Goal: Task Accomplishment & Management: Complete application form

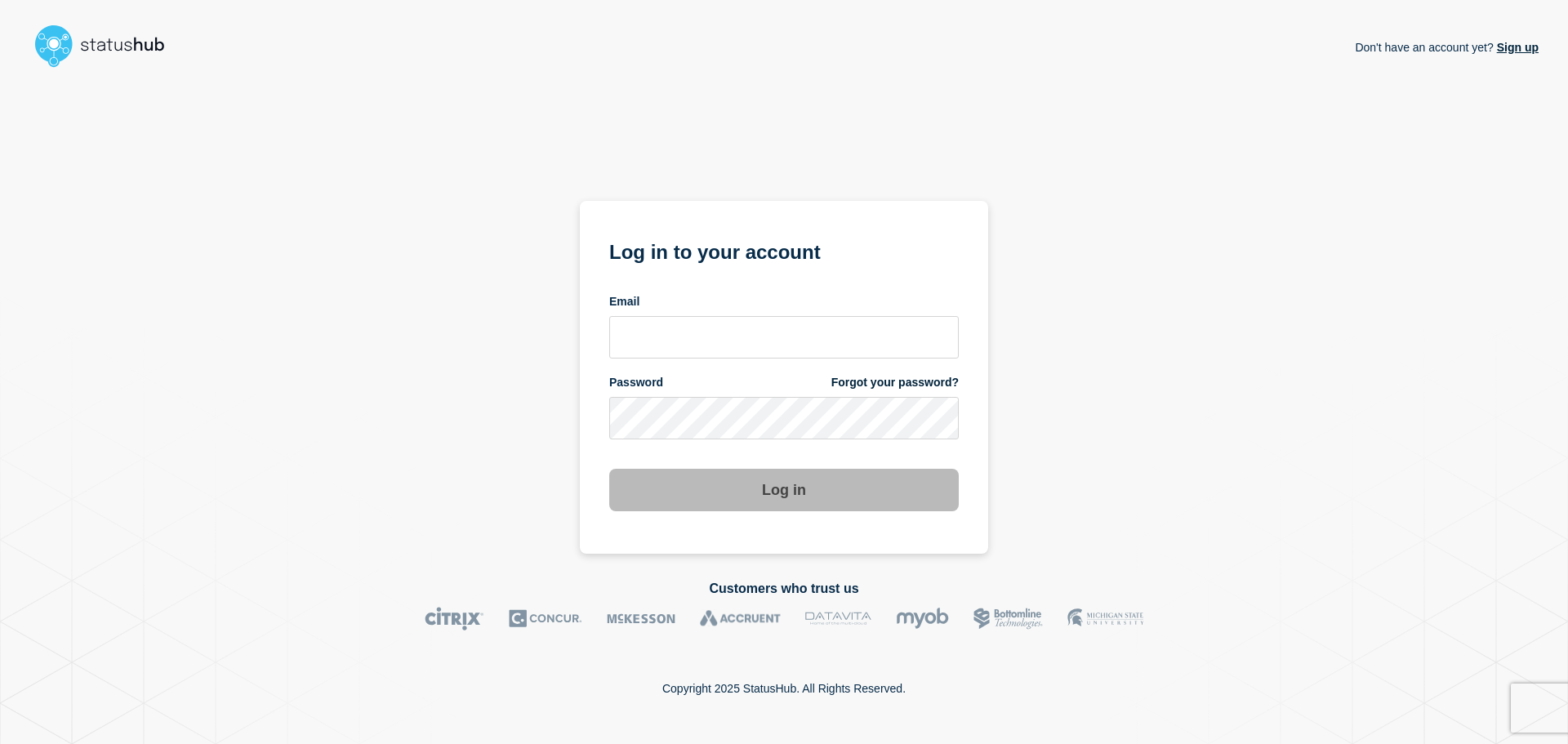
click at [624, 300] on span "Email" at bounding box center [624, 302] width 31 height 16
click at [623, 349] on input "email input" at bounding box center [784, 337] width 350 height 42
type input "helga.christensen@ist.com"
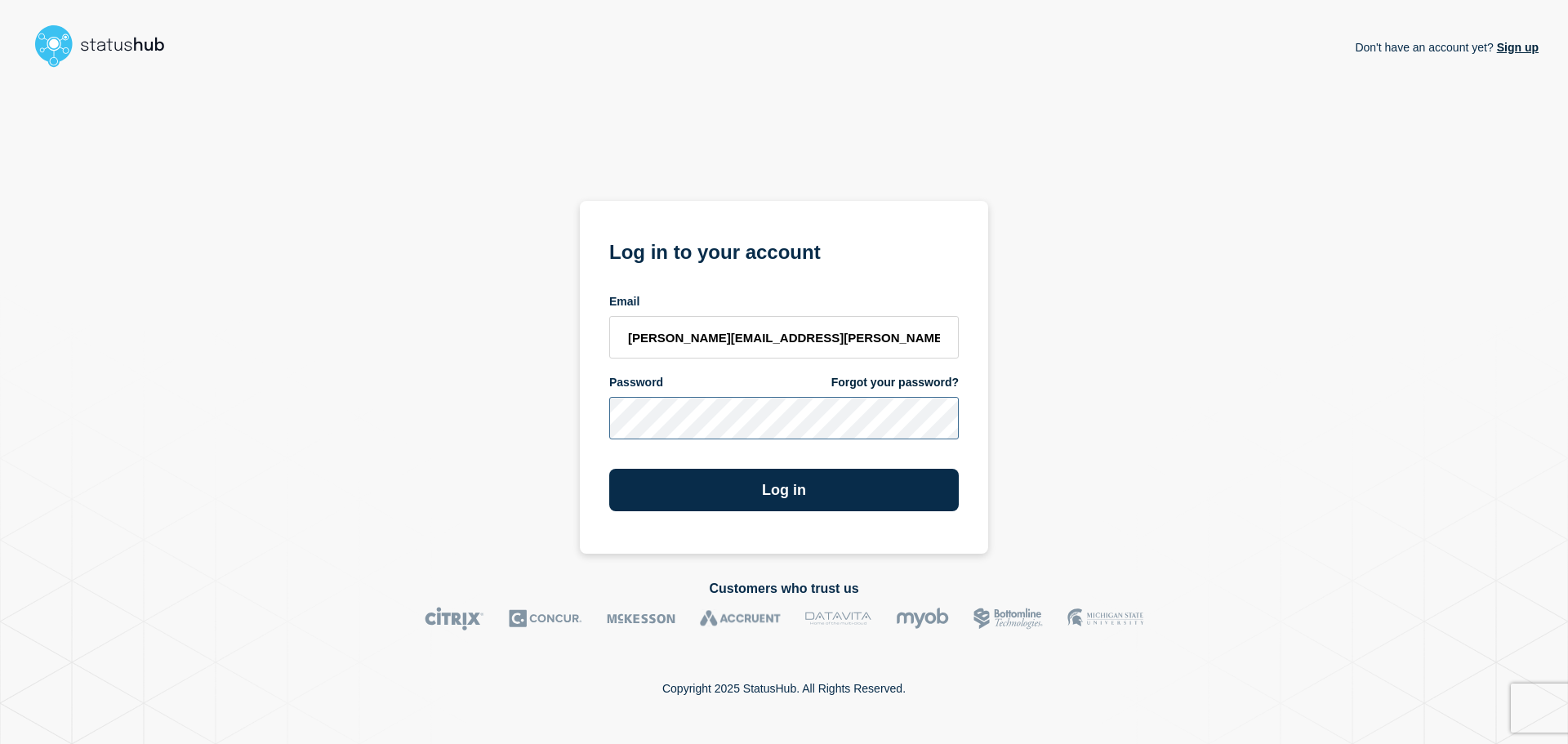
click at [610, 469] on button "Log in" at bounding box center [784, 489] width 350 height 42
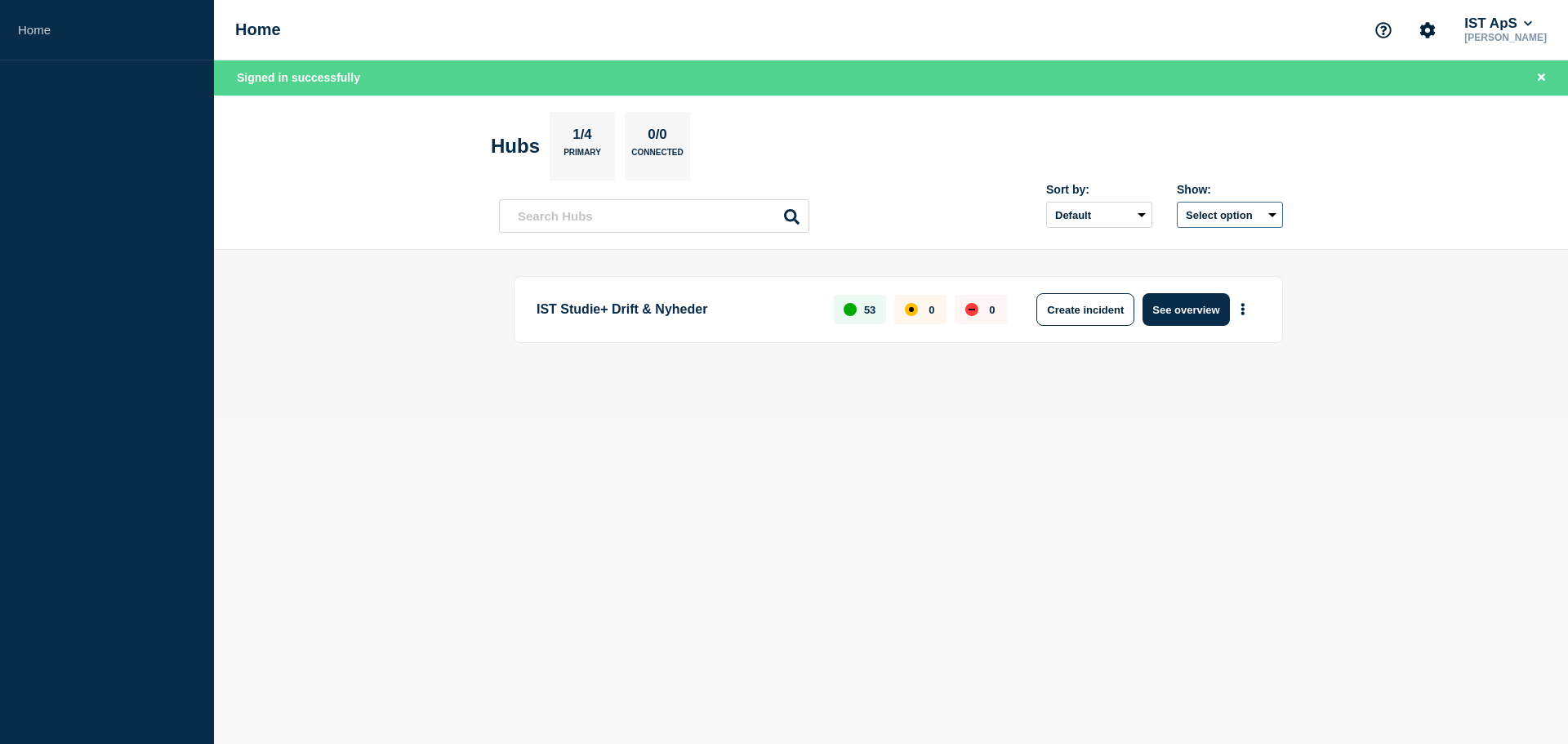
click at [1271, 213] on button "Select option" at bounding box center [1230, 215] width 106 height 26
click at [1090, 308] on button "Create incident" at bounding box center [1085, 310] width 98 height 33
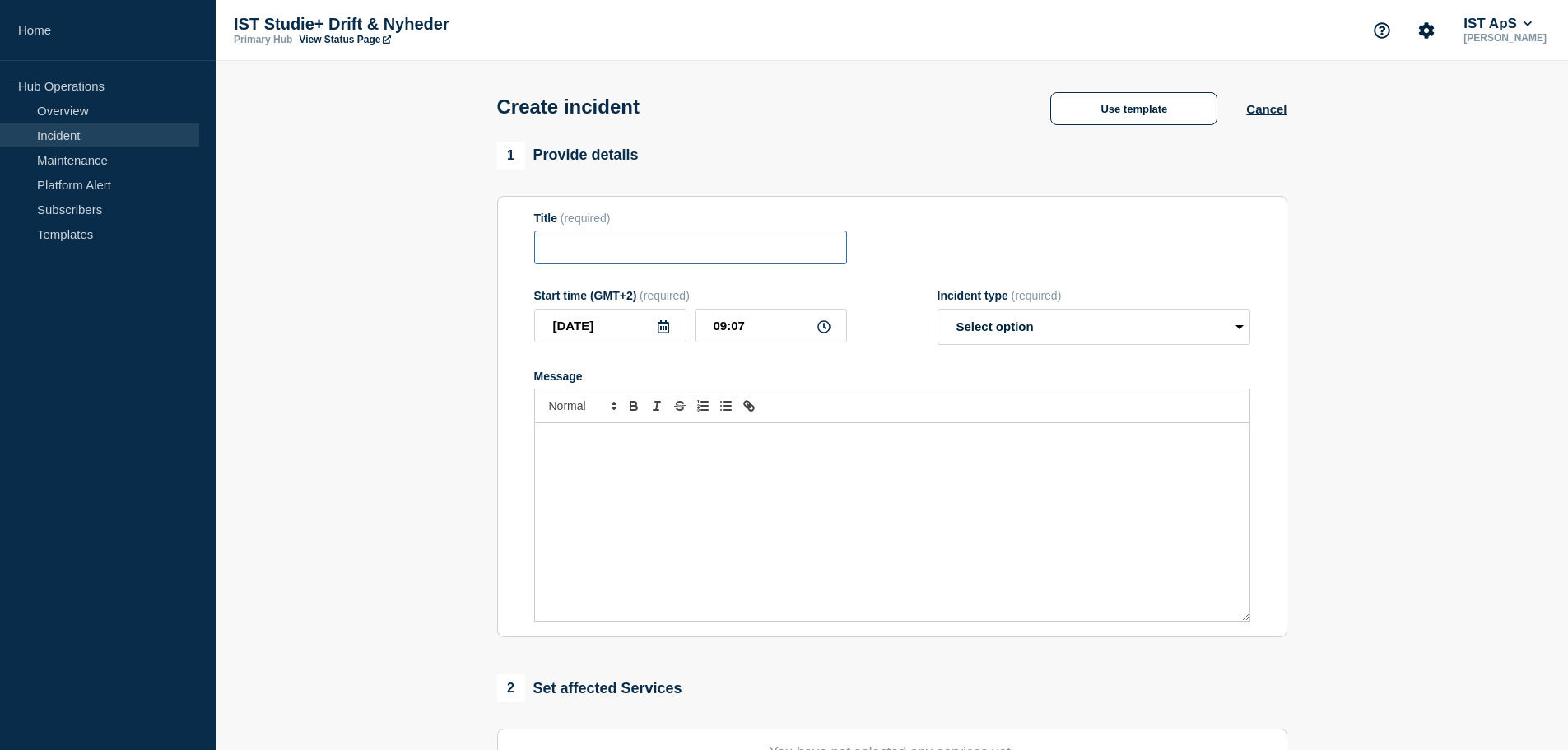
click at [556, 254] on input "Title" at bounding box center [691, 247] width 313 height 34
type input "AUB indberetning"
click at [546, 442] on div "Message" at bounding box center [893, 522] width 715 height 198
click at [1236, 327] on select "Select option Investigating Identified Monitoring" at bounding box center [1094, 327] width 313 height 37
select select "investigating"
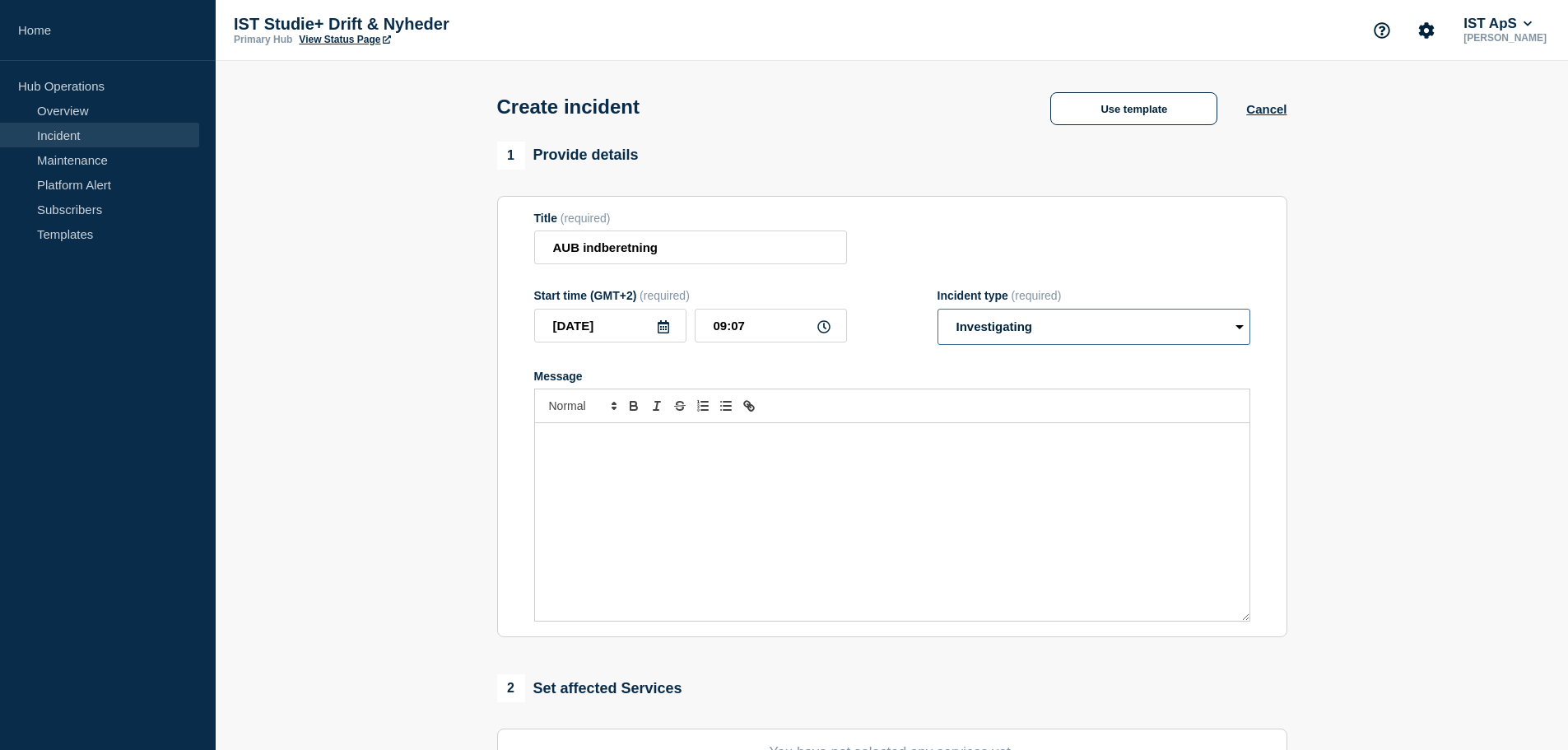
click at [938, 312] on select "Select option Investigating Identified Monitoring" at bounding box center [1094, 327] width 313 height 37
click at [567, 456] on div "Message" at bounding box center [893, 522] width 715 height 198
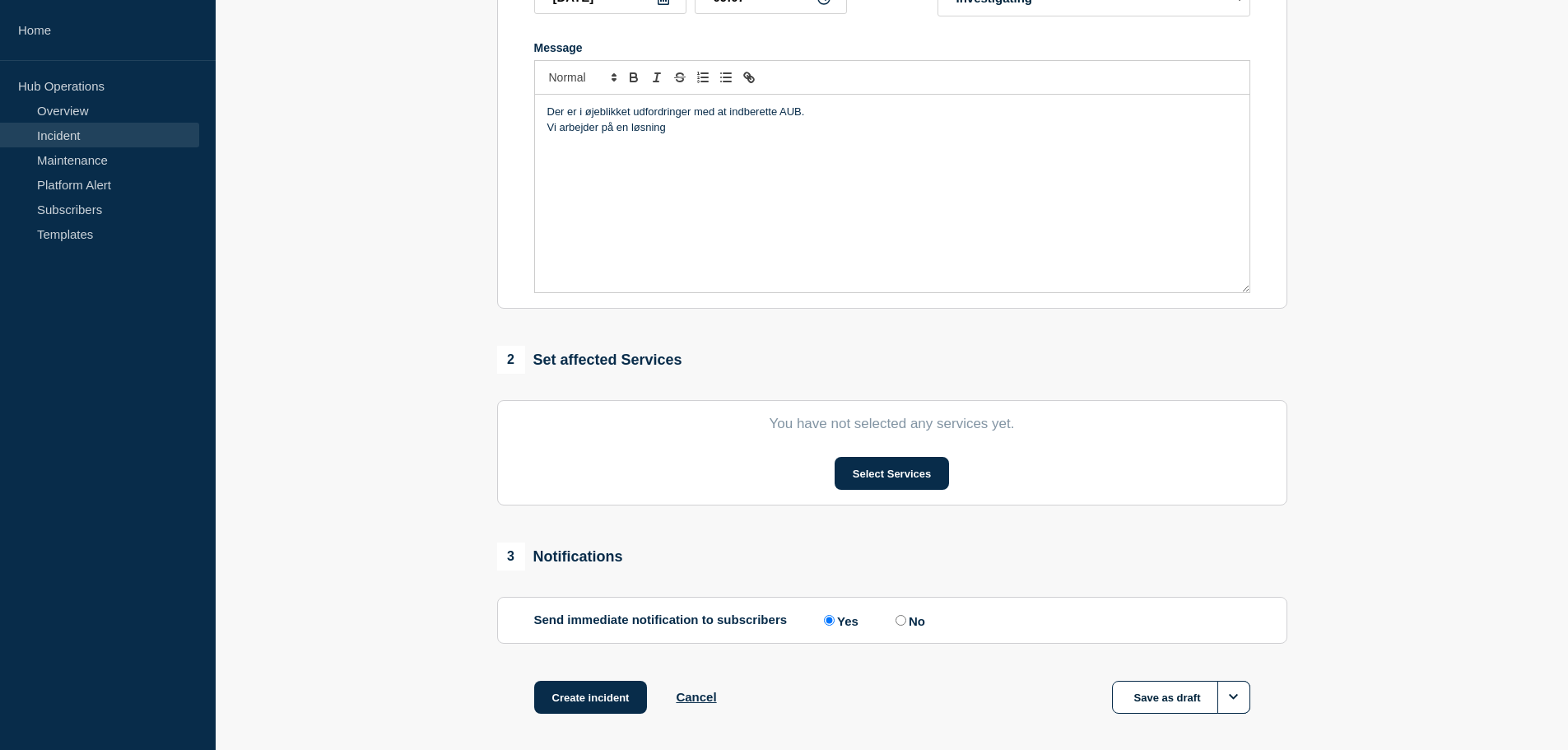
scroll to position [329, 0]
click at [890, 470] on button "Select Services" at bounding box center [892, 473] width 115 height 33
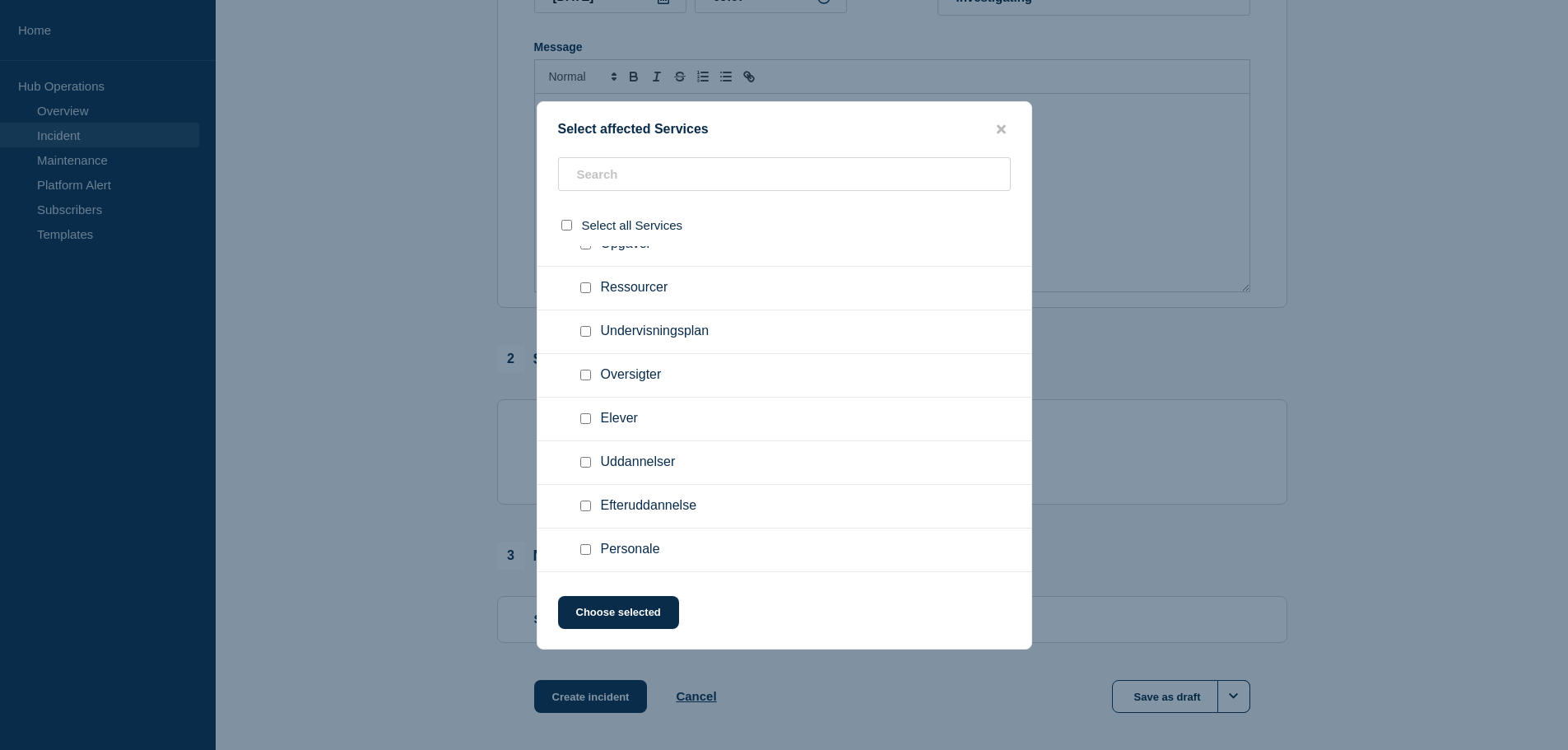
click at [585, 466] on input "Uddannelser checkbox" at bounding box center [585, 462] width 11 height 11
checkbox input "true"
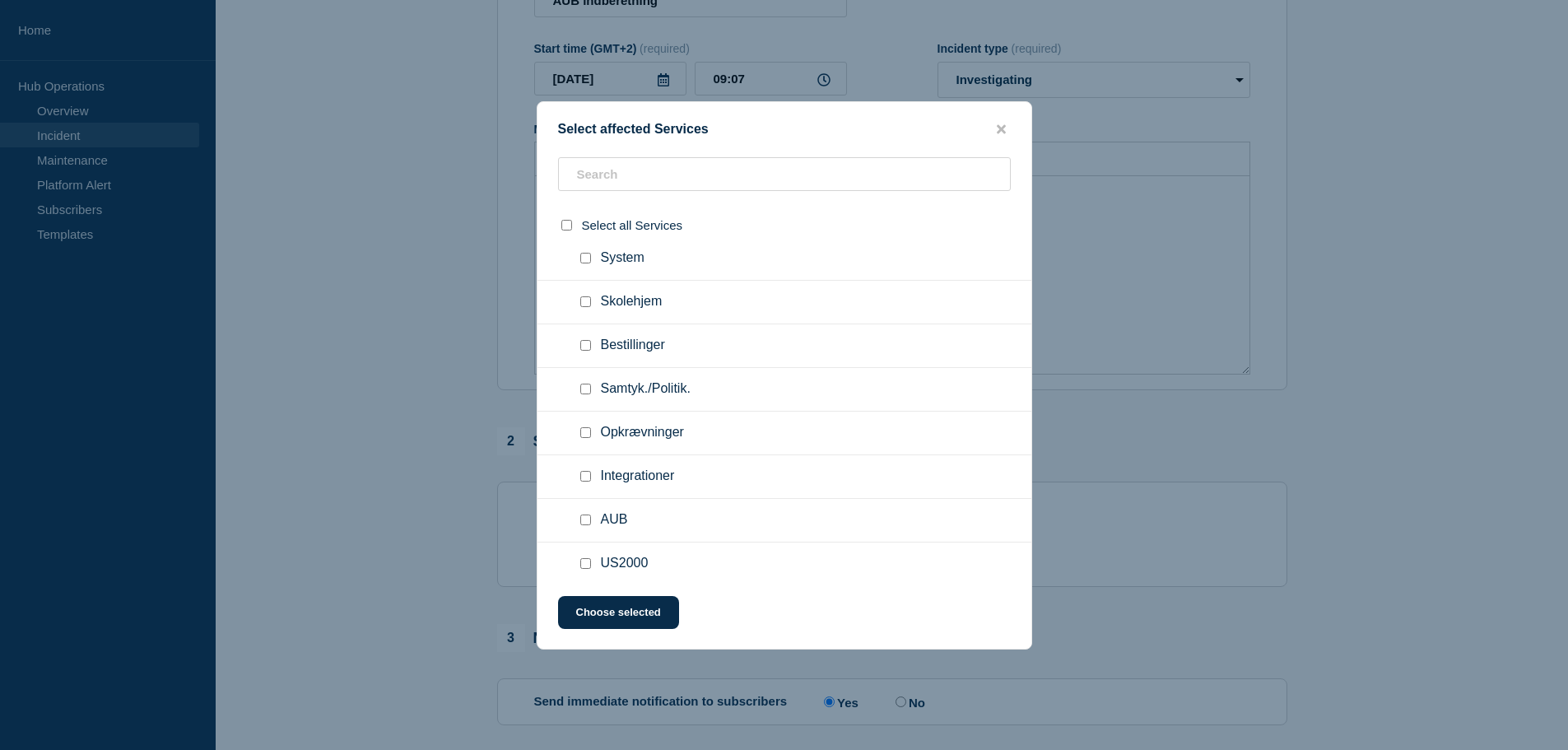
scroll to position [823, 0]
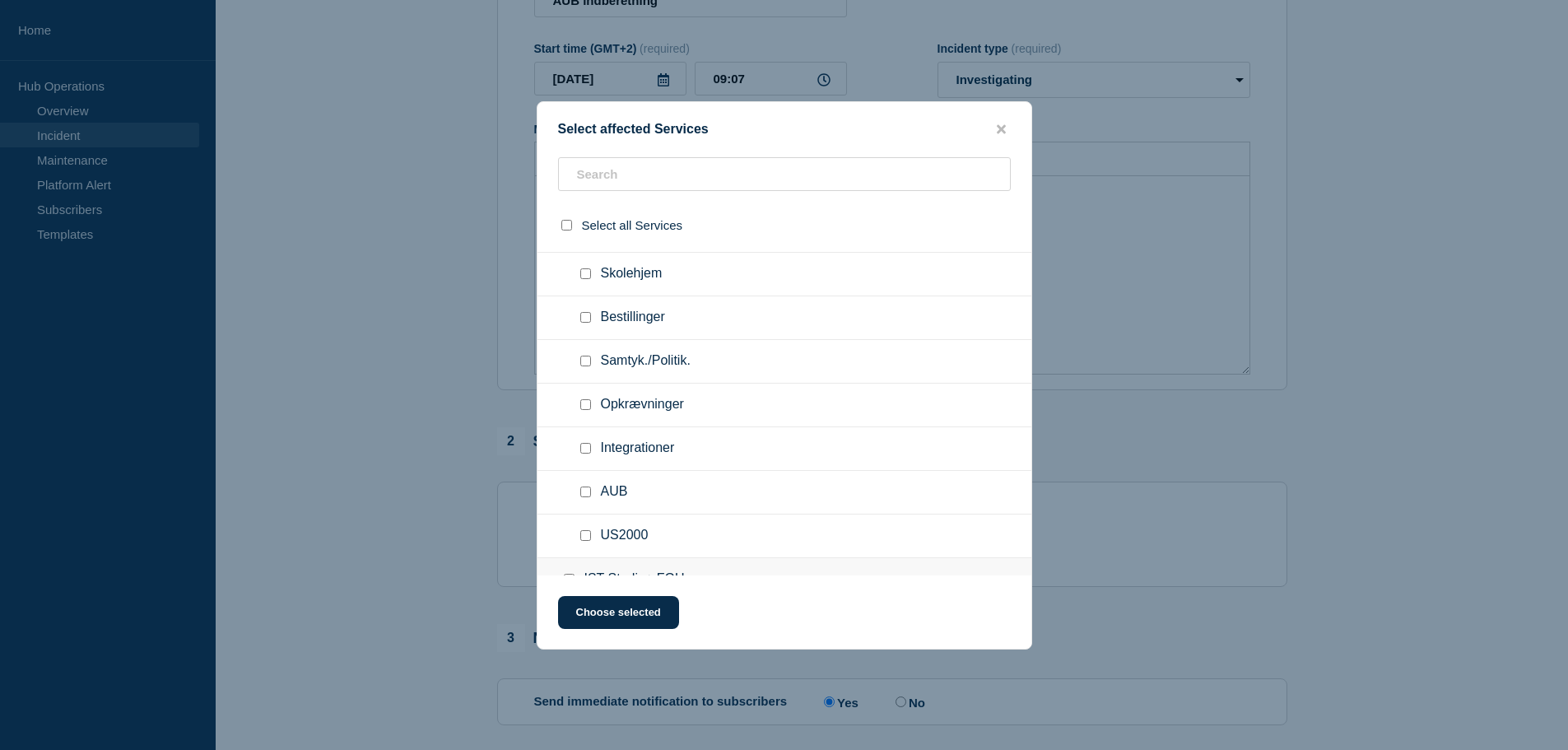
click at [583, 493] on input "AUB checkbox" at bounding box center [585, 491] width 11 height 11
checkbox input "true"
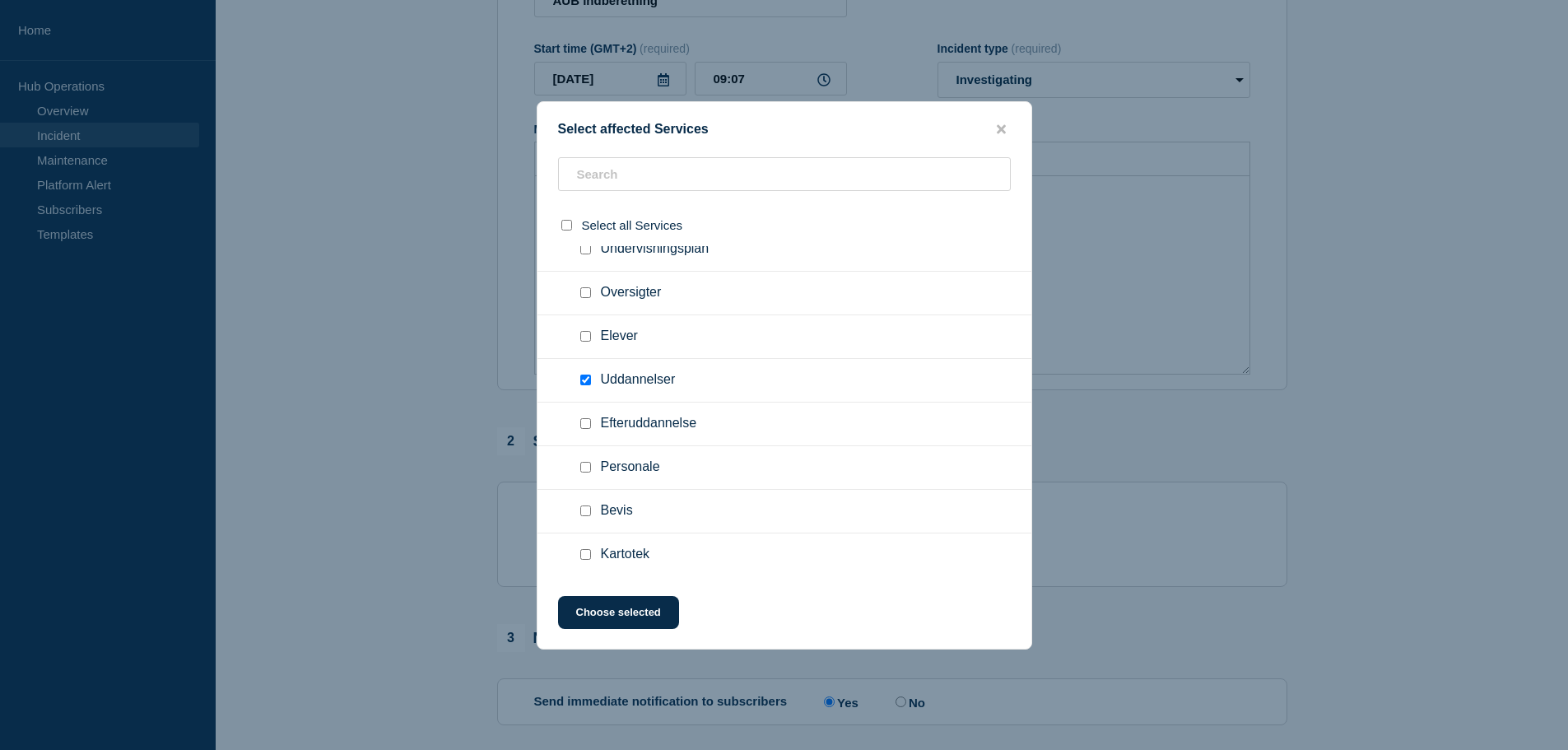
click at [589, 381] on input "Uddannelser checkbox" at bounding box center [585, 380] width 11 height 11
checkbox input "false"
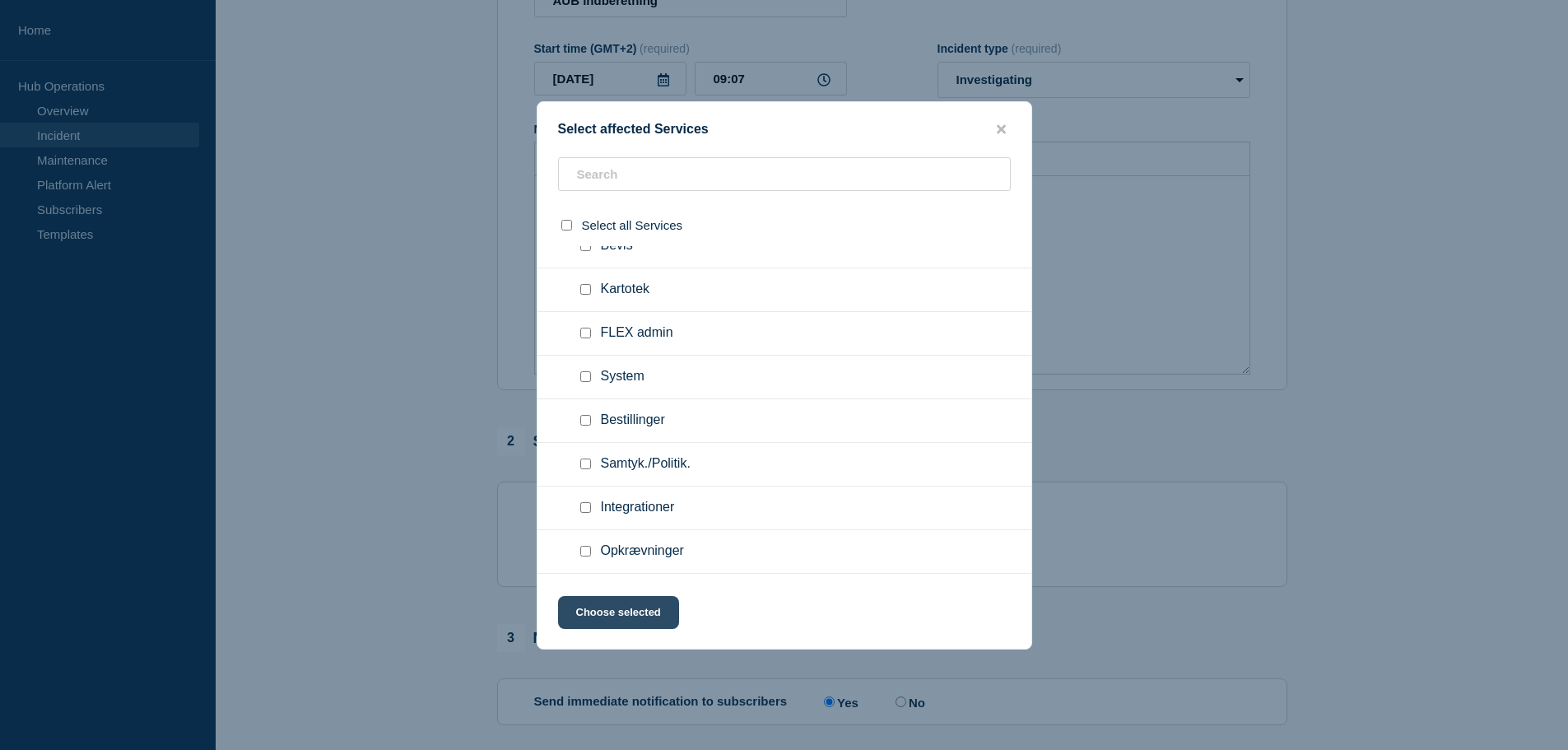
click at [625, 609] on button "Choose selected" at bounding box center [619, 613] width 121 height 33
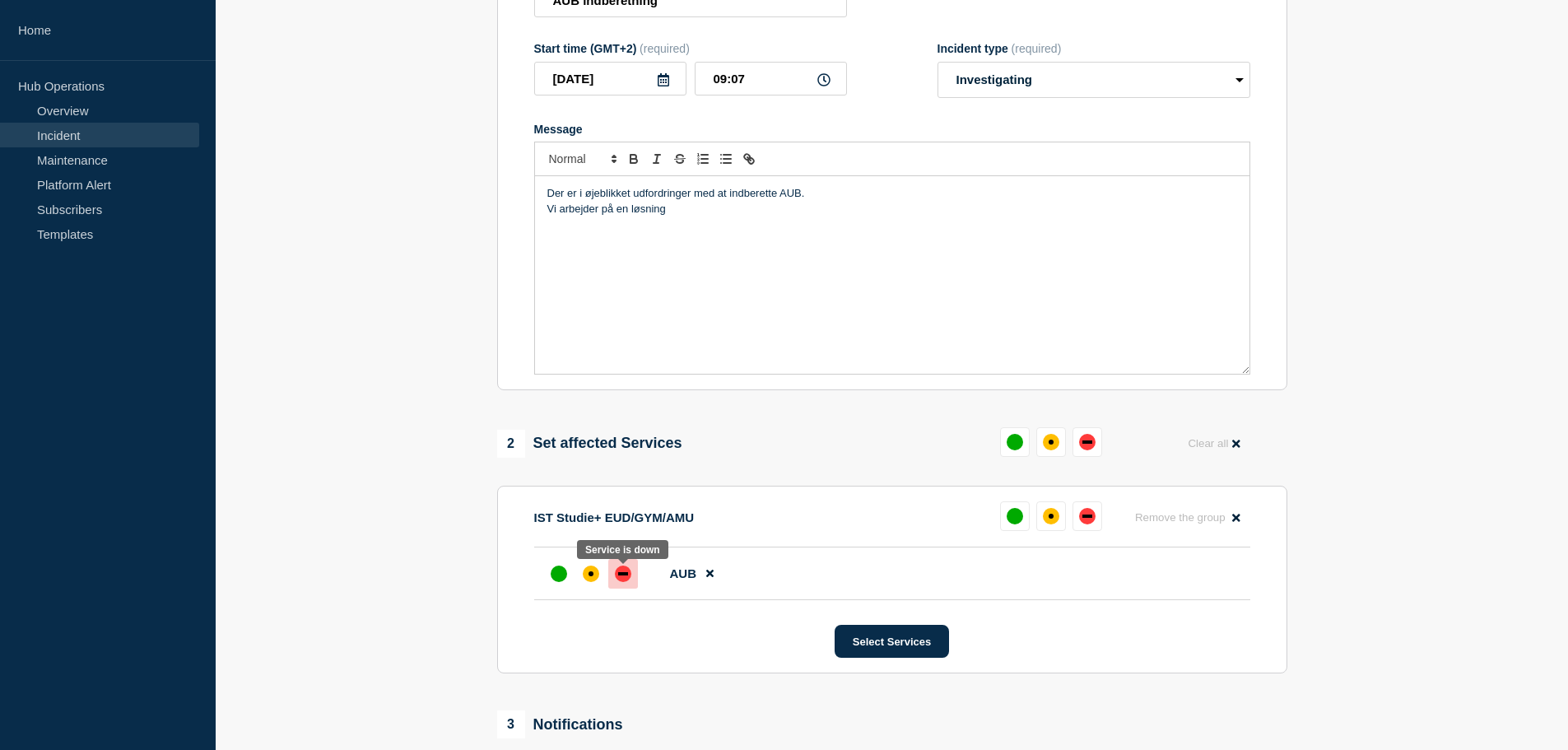
click at [624, 575] on div "down" at bounding box center [624, 574] width 10 height 3
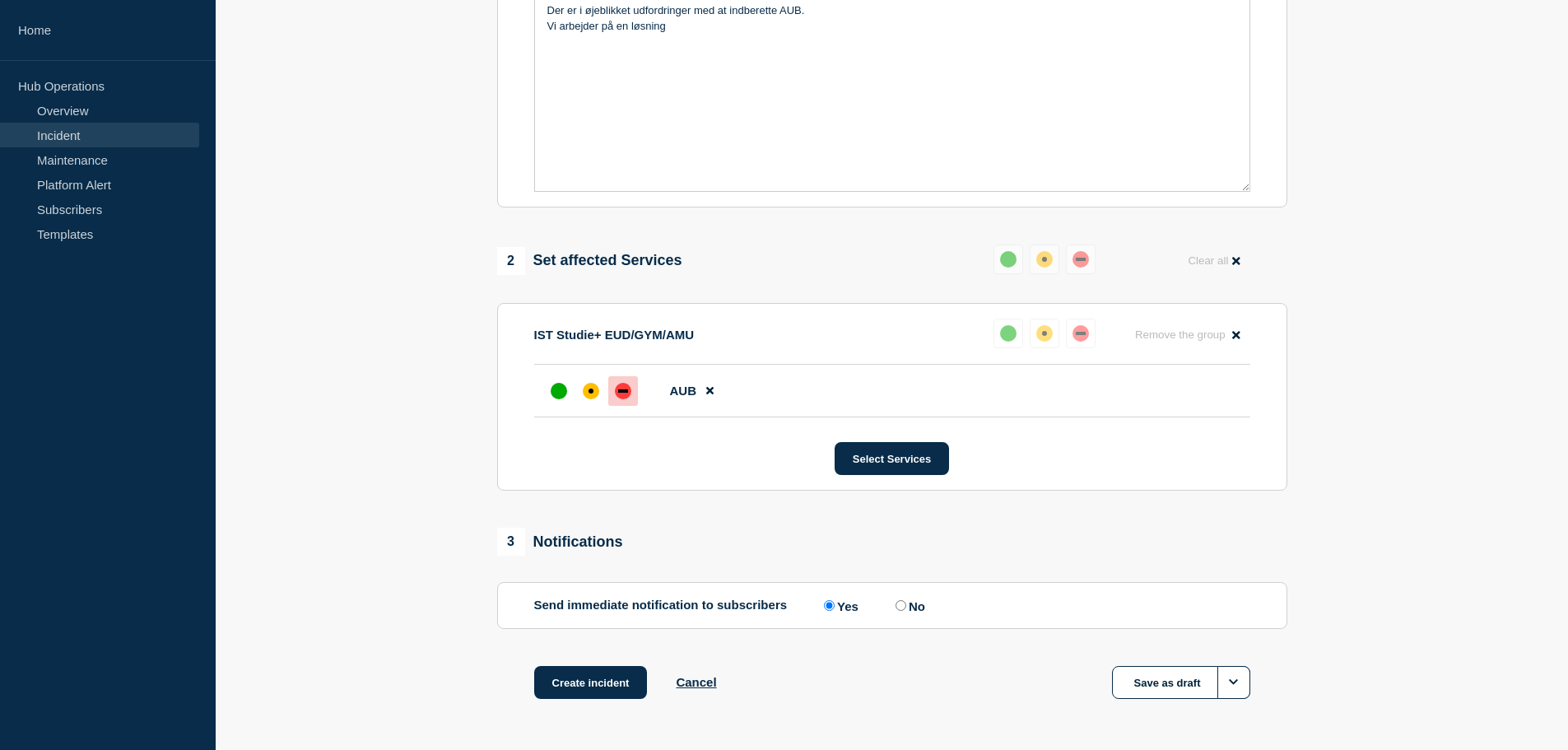
scroll to position [490, 0]
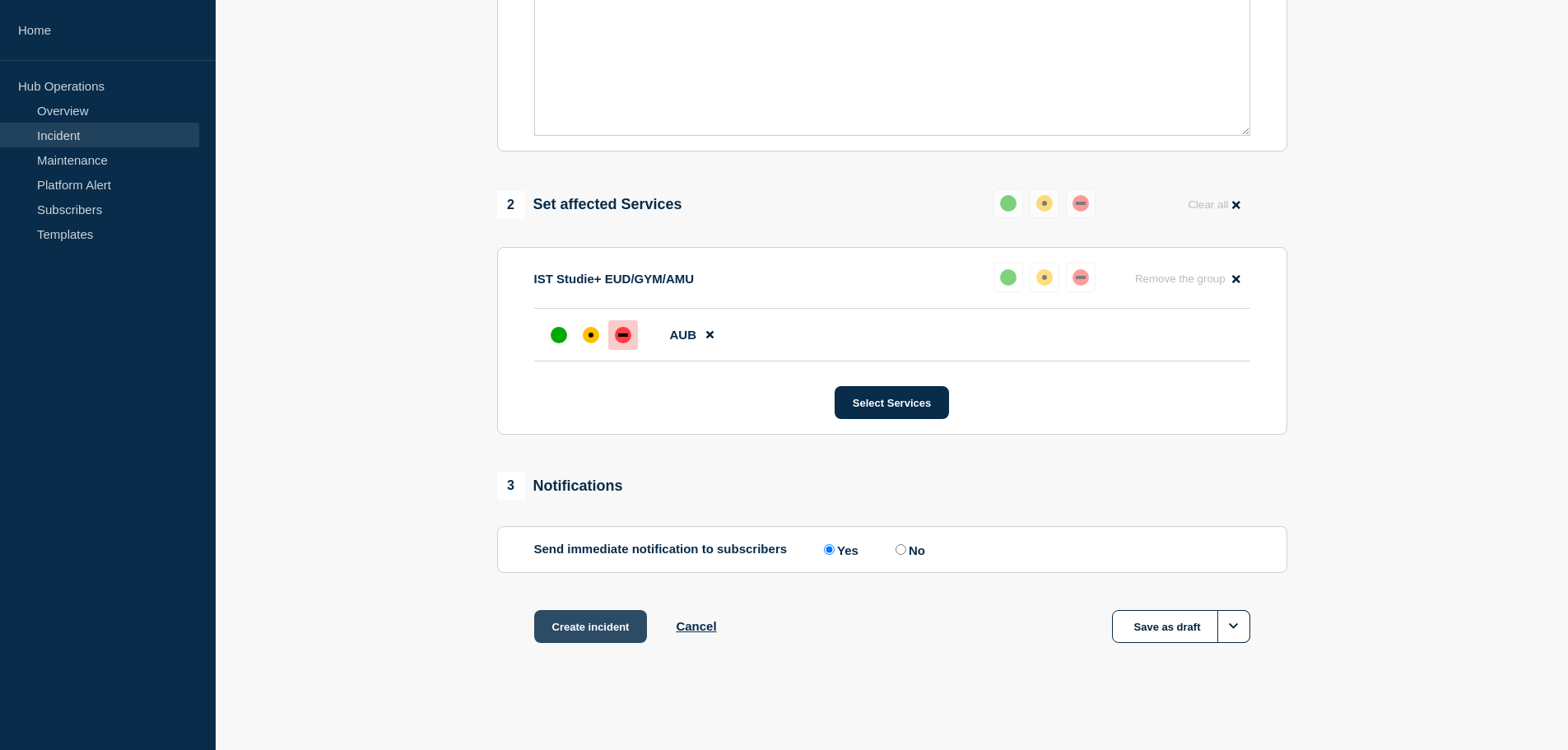
click at [575, 618] on button "Create incident" at bounding box center [591, 627] width 114 height 33
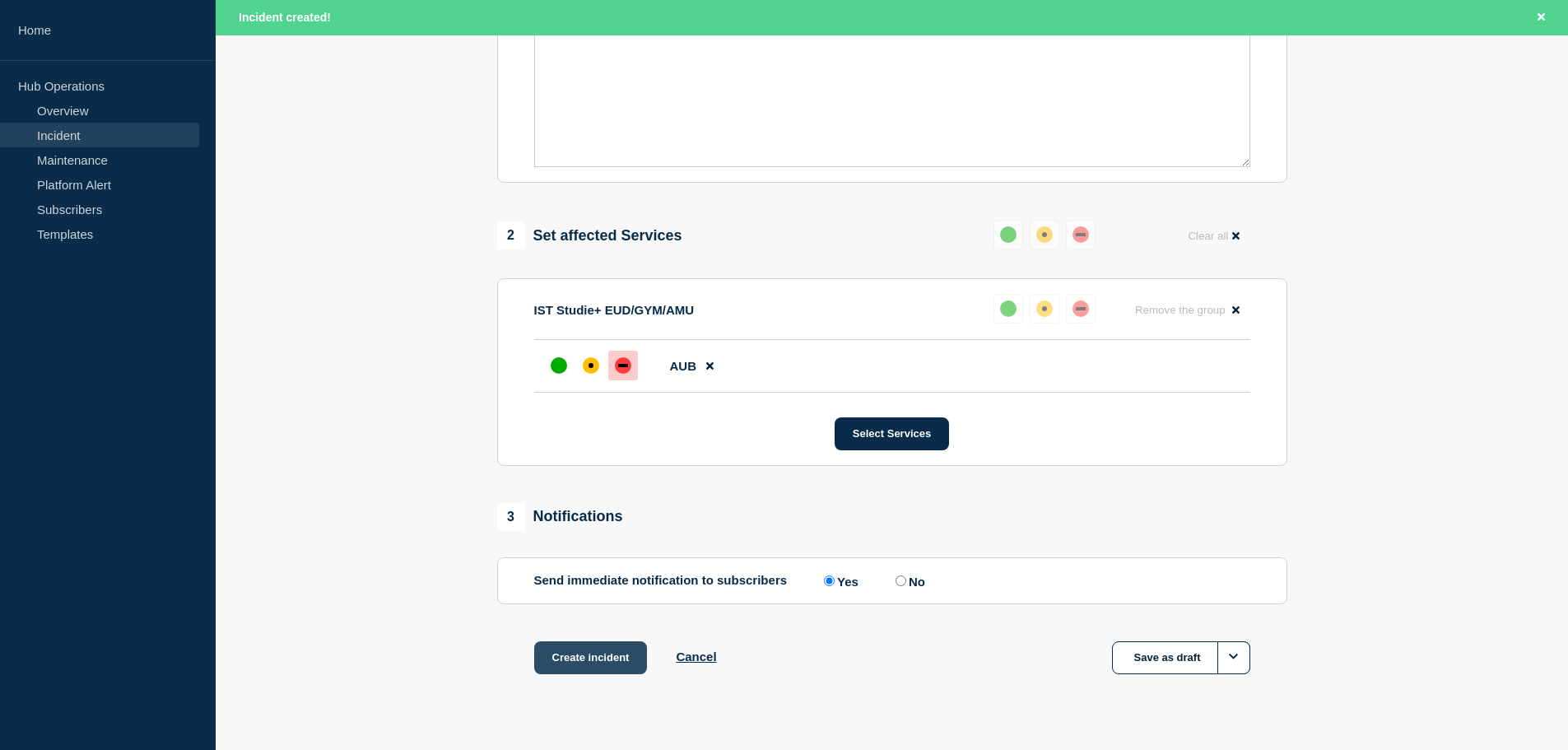
scroll to position [525, 0]
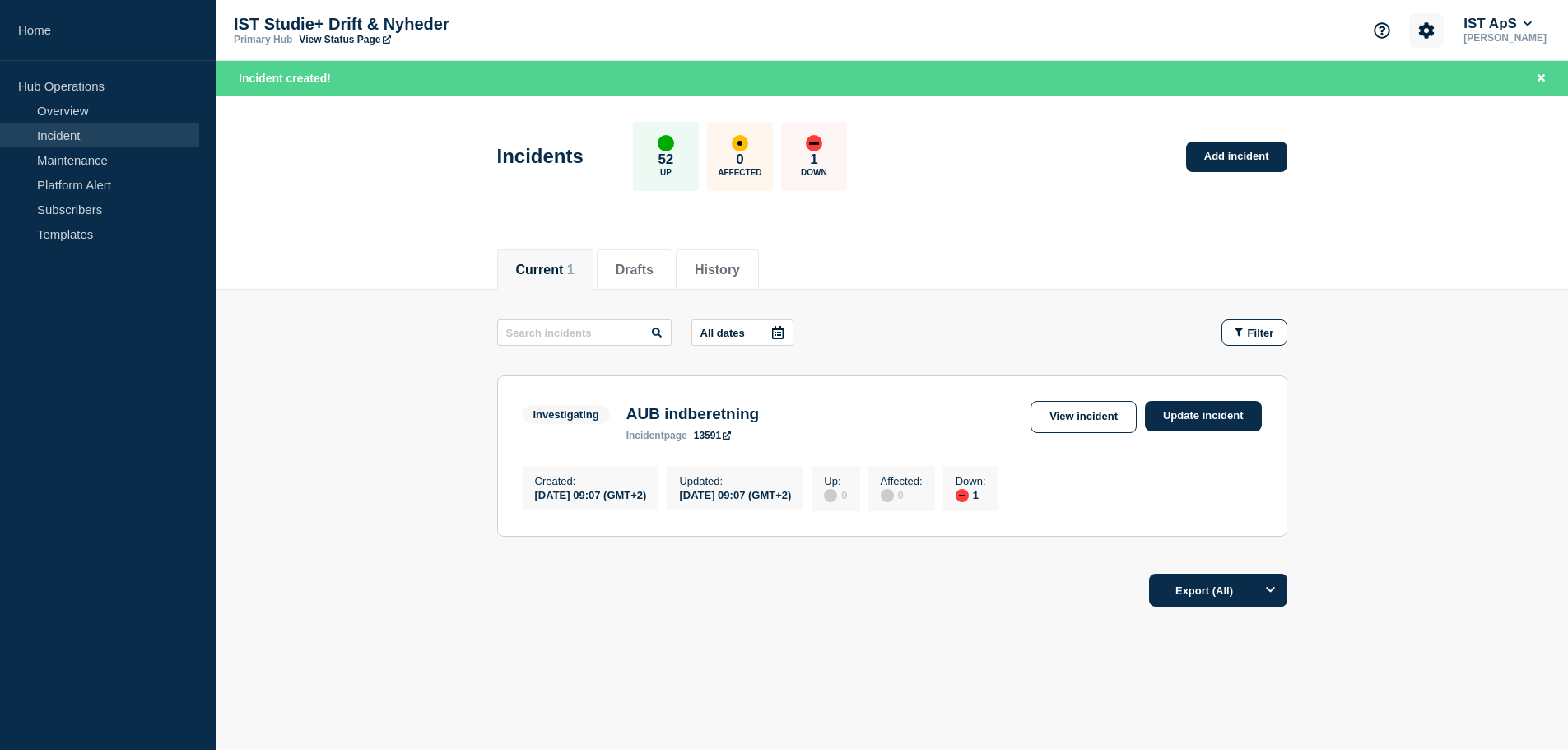
click at [1430, 29] on icon "Account settings" at bounding box center [1427, 31] width 17 height 17
click at [1501, 26] on button "IST ApS" at bounding box center [1498, 24] width 75 height 17
click at [1491, 212] on button "Log out" at bounding box center [1494, 219] width 42 height 14
